Goal: Task Accomplishment & Management: Manage account settings

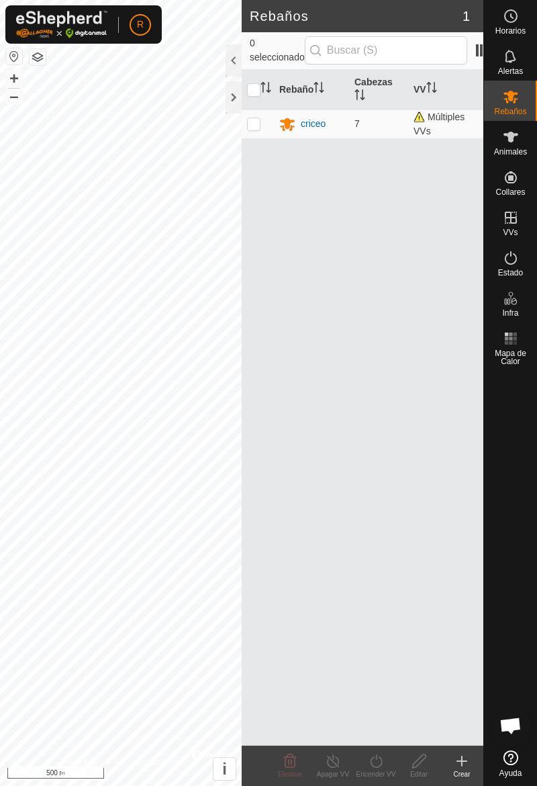
click at [517, 150] on span "Animales" at bounding box center [510, 152] width 33 height 8
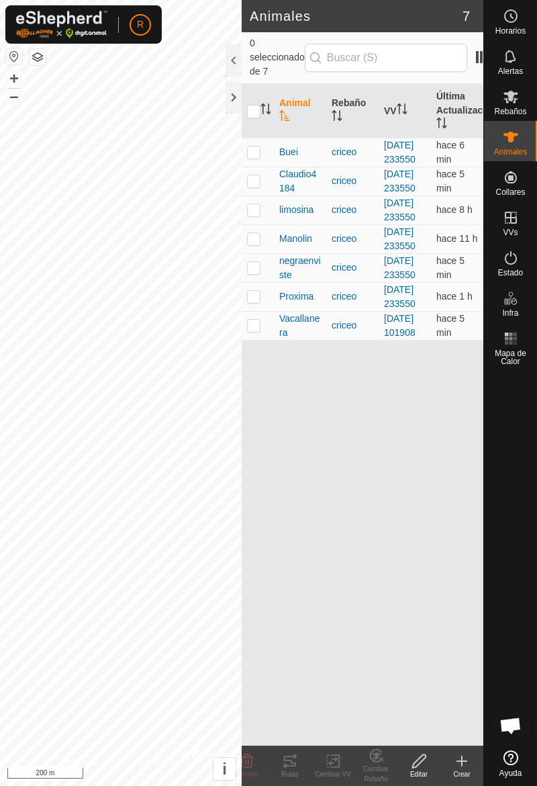
click at [265, 166] on td at bounding box center [258, 152] width 32 height 29
click at [259, 165] on td at bounding box center [258, 152] width 32 height 29
checkbox input "false"
click at [259, 195] on td at bounding box center [258, 181] width 32 height 29
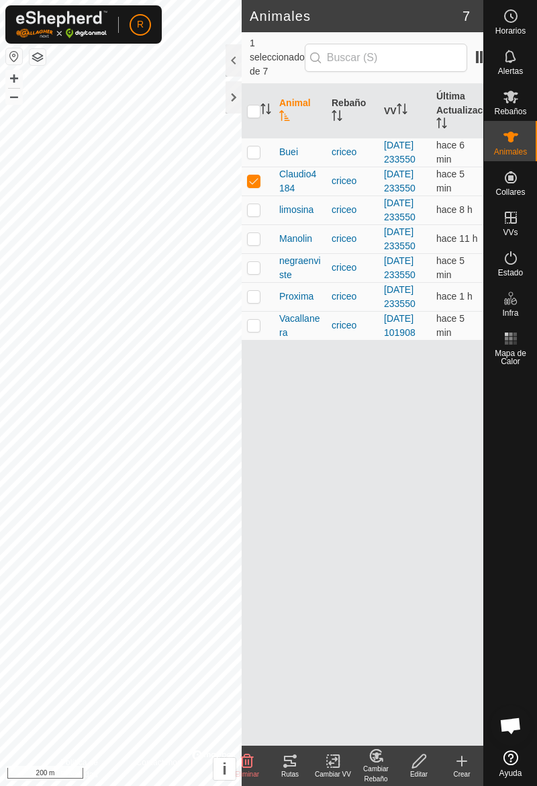
checkbox input "false"
click at [265, 224] on td at bounding box center [258, 209] width 32 height 29
click at [298, 771] on div "Rutas" at bounding box center [290, 774] width 43 height 10
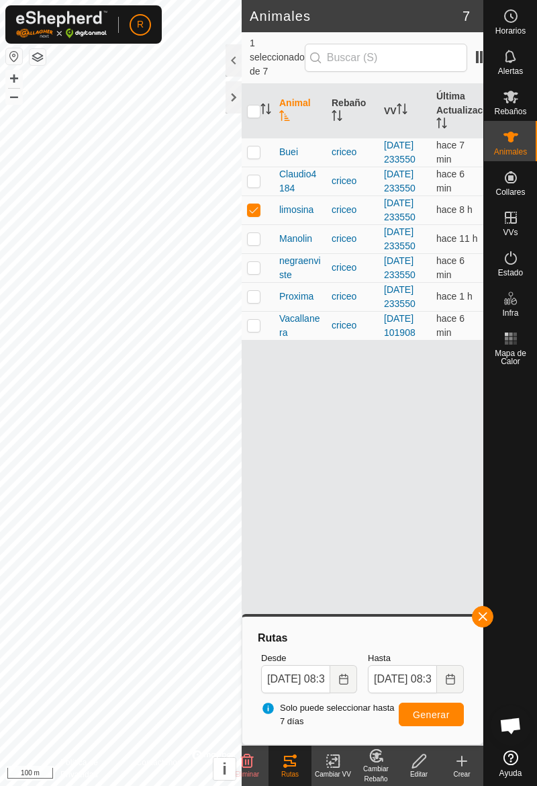
click at [262, 224] on td at bounding box center [258, 209] width 32 height 29
checkbox input "false"
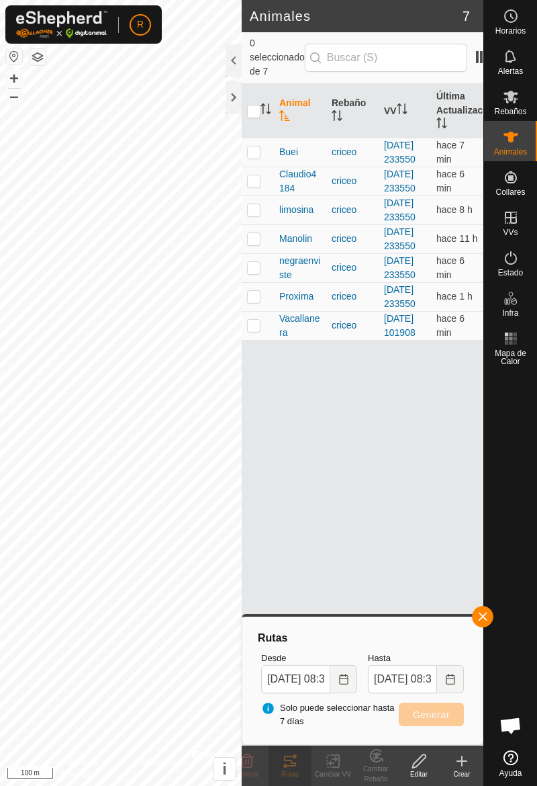
click at [502, 619] on div at bounding box center [510, 558] width 53 height 374
click at [490, 614] on button "button" at bounding box center [482, 616] width 21 height 21
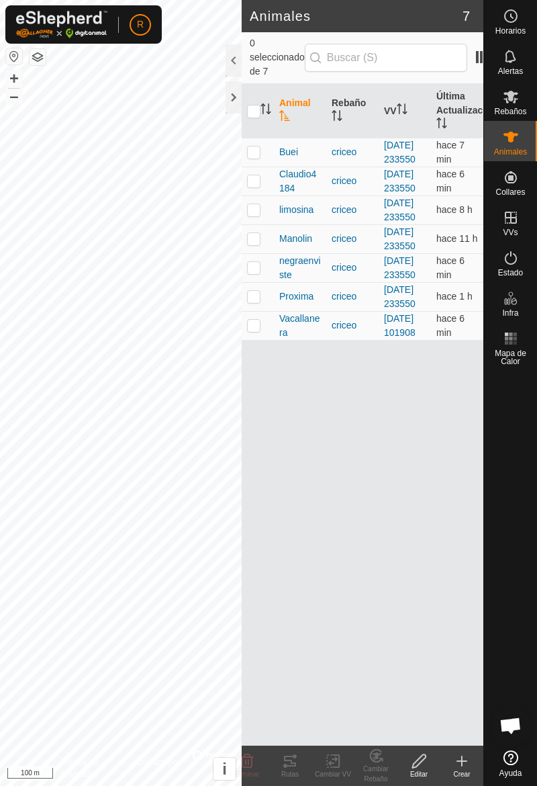
click at [263, 253] on td at bounding box center [258, 238] width 32 height 29
checkbox input "true"
click at [297, 767] on icon at bounding box center [290, 761] width 16 height 16
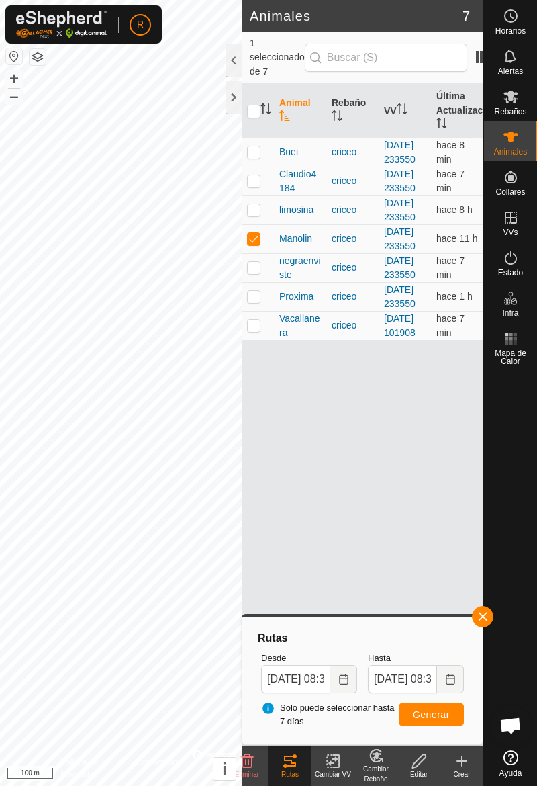
click at [259, 273] on p-checkbox at bounding box center [253, 267] width 13 height 11
checkbox input "true"
click at [265, 311] on td at bounding box center [258, 296] width 32 height 29
checkbox input "true"
click at [265, 340] on td at bounding box center [258, 325] width 32 height 29
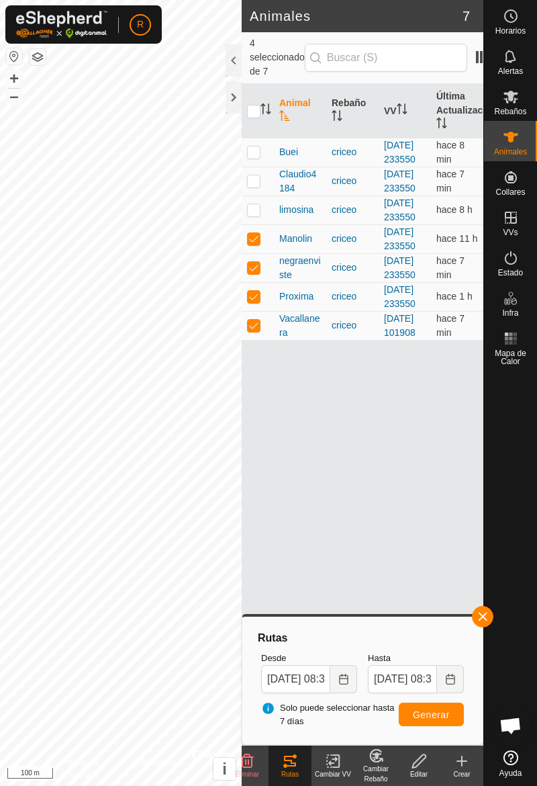
click at [483, 618] on span "button" at bounding box center [482, 616] width 11 height 11
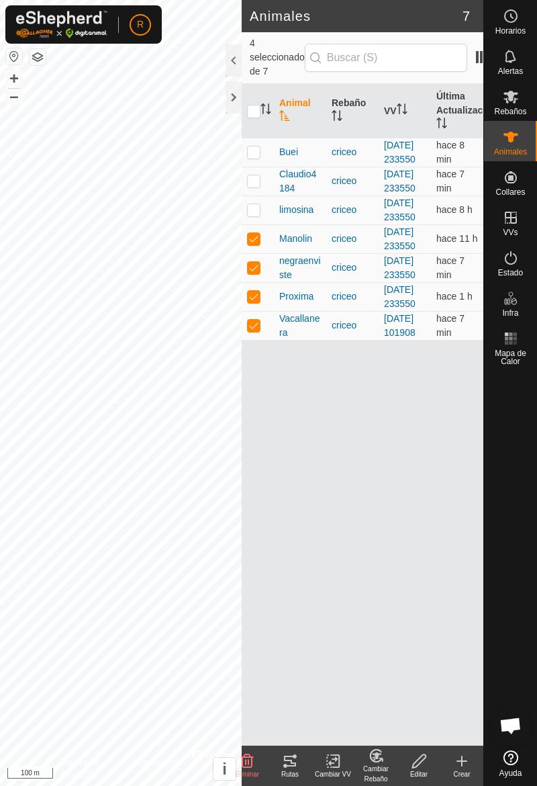
click at [262, 340] on td at bounding box center [258, 325] width 32 height 29
checkbox input "false"
click at [263, 311] on td at bounding box center [258, 296] width 32 height 29
checkbox input "false"
click at [261, 282] on td at bounding box center [258, 267] width 32 height 29
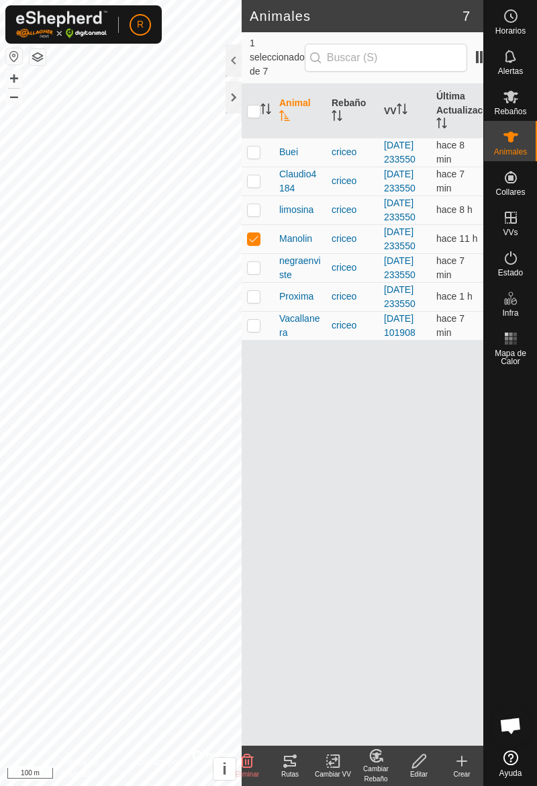
checkbox input "false"
click at [256, 244] on p-checkbox at bounding box center [253, 238] width 13 height 11
checkbox input "false"
